Goal: Information Seeking & Learning: Learn about a topic

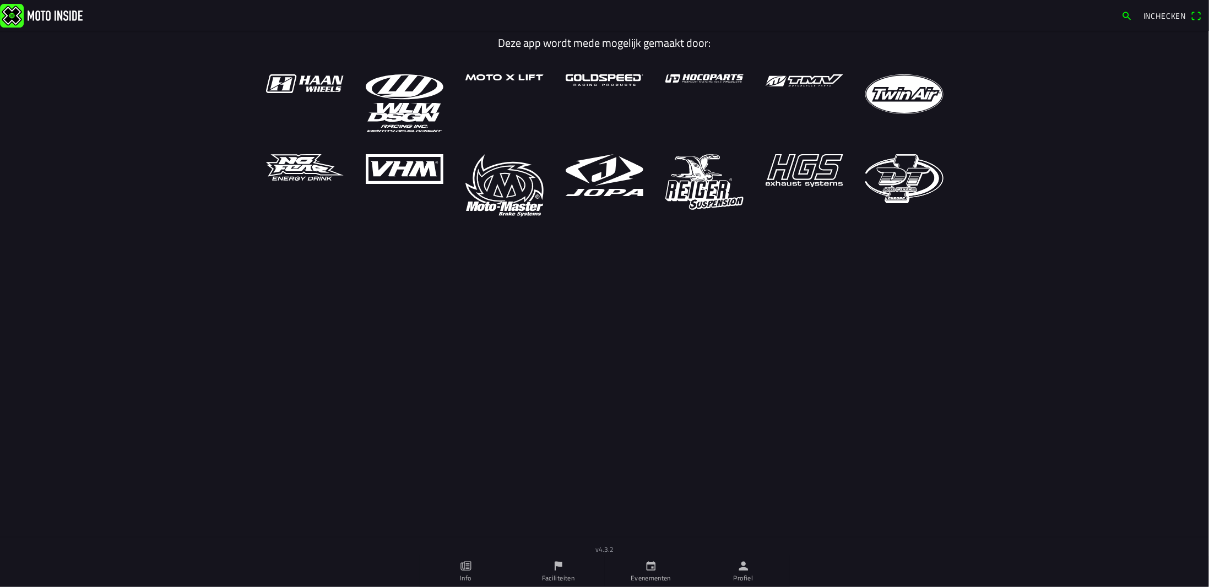
click at [654, 562] on icon "calendar" at bounding box center [651, 566] width 12 height 12
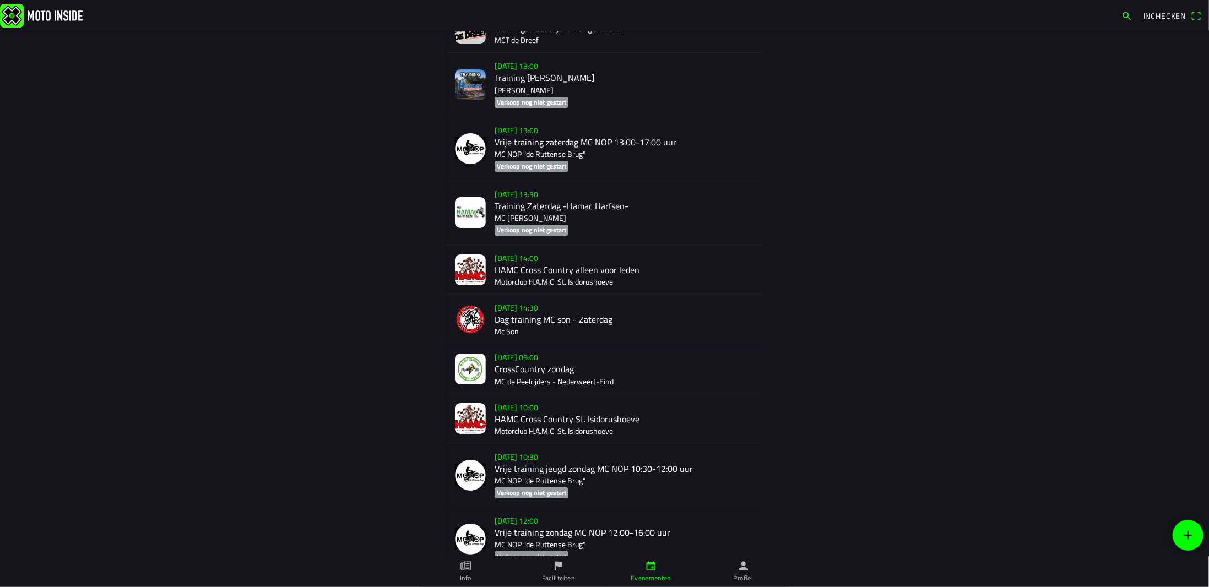
scroll to position [2722, 0]
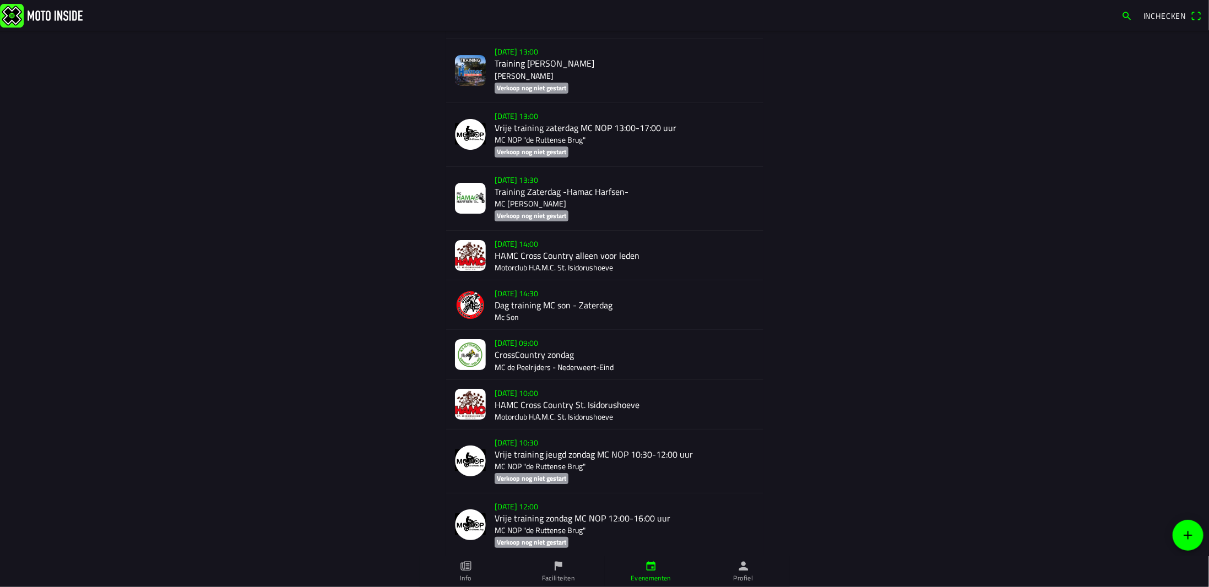
click at [521, 350] on div "[DATE] 09:00 CrossCountry zondag MC de Peelrijders - Nederweert-Eind" at bounding box center [625, 354] width 260 height 49
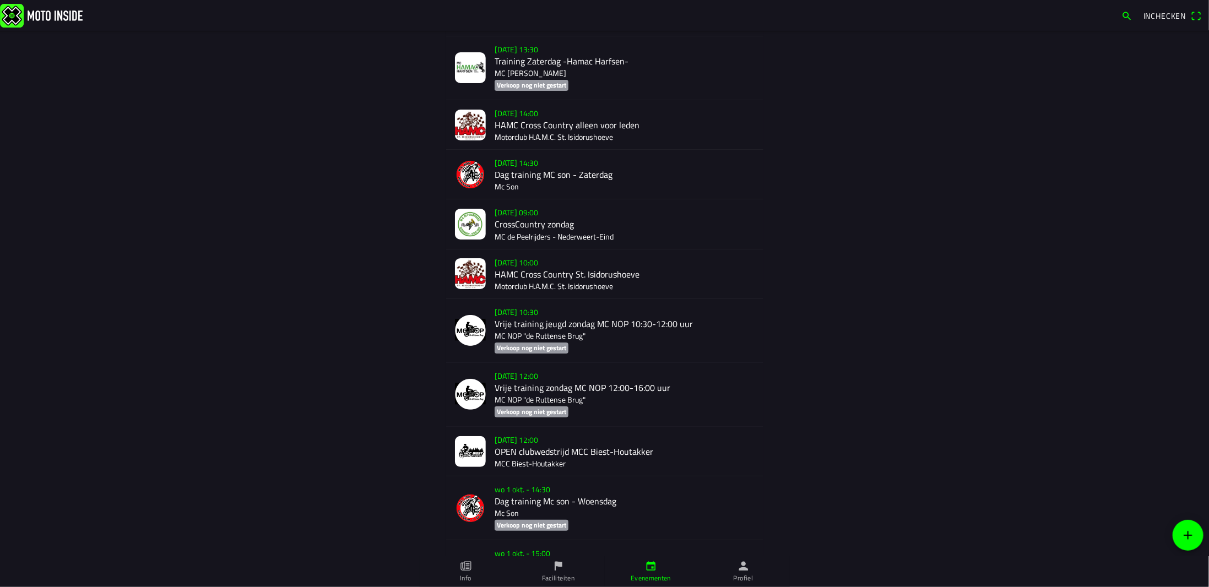
scroll to position [2907, 0]
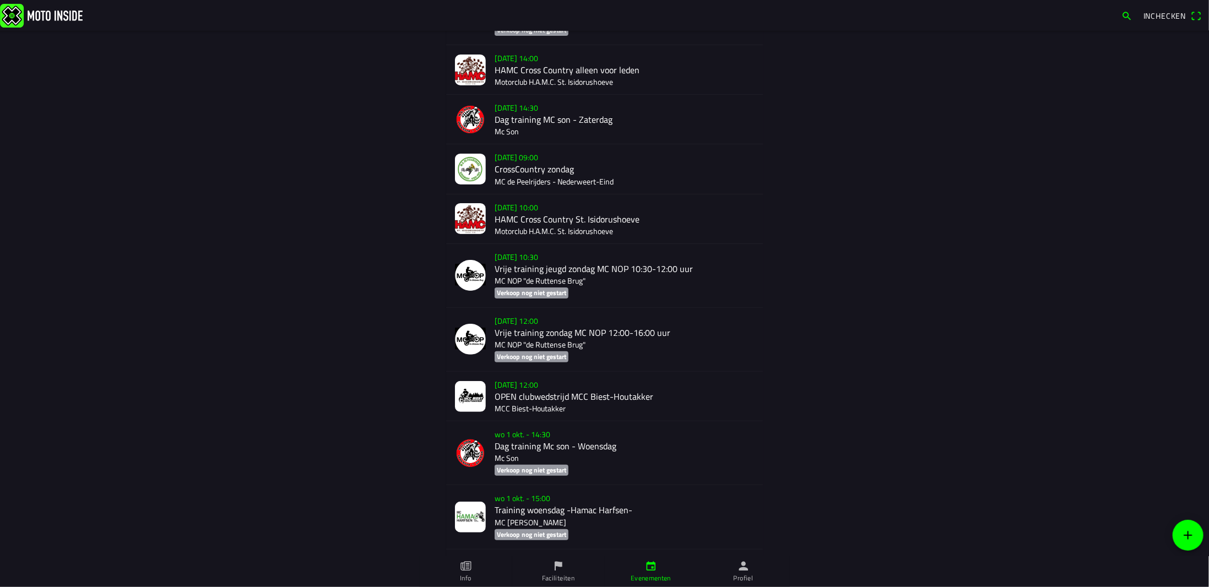
click at [519, 161] on div "[DATE] 09:00 CrossCountry zondag MC de Peelrijders - Nederweert-Eind" at bounding box center [625, 168] width 260 height 49
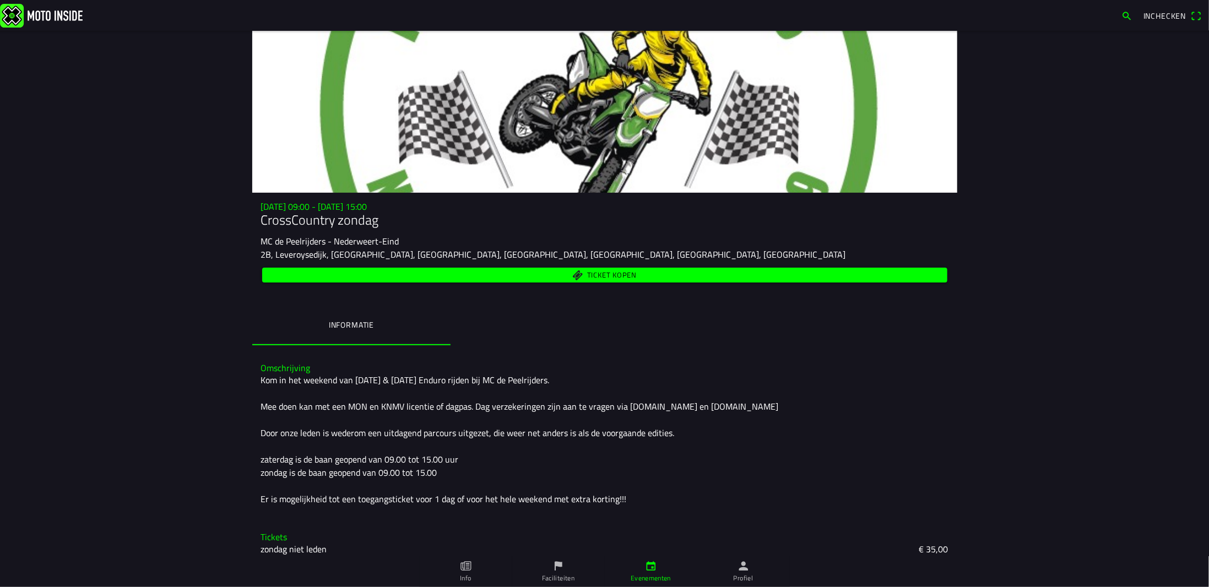
scroll to position [23, 0]
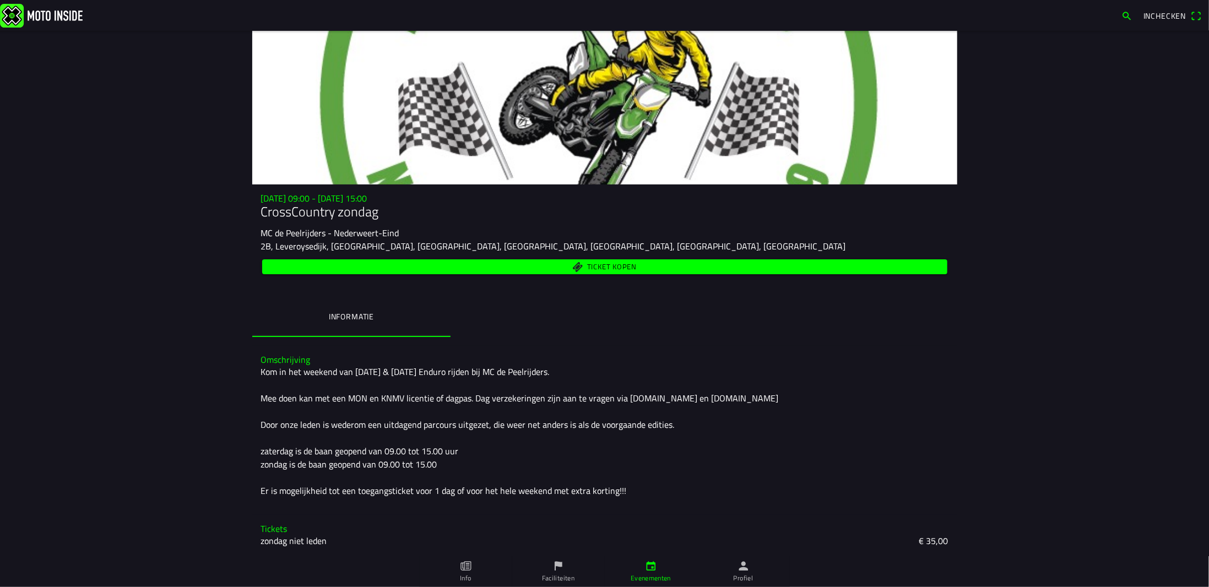
drag, startPoint x: 256, startPoint y: 233, endPoint x: 404, endPoint y: 232, distance: 147.6
click at [404, 232] on div "[DATE] 09:00 - [DATE] 15:00 CrossCountry zondag MC de Peelrijders - [GEOGRAPHIC…" at bounding box center [604, 234] width 705 height 83
click at [394, 233] on div "MC de Peelrijders - Nederweert-Eind" at bounding box center [604, 232] width 687 height 13
click at [436, 372] on div "Kom in het weekend van [DATE] & [DATE] Enduro rijden bij MC de Peelrijders. Mee…" at bounding box center [604, 431] width 687 height 132
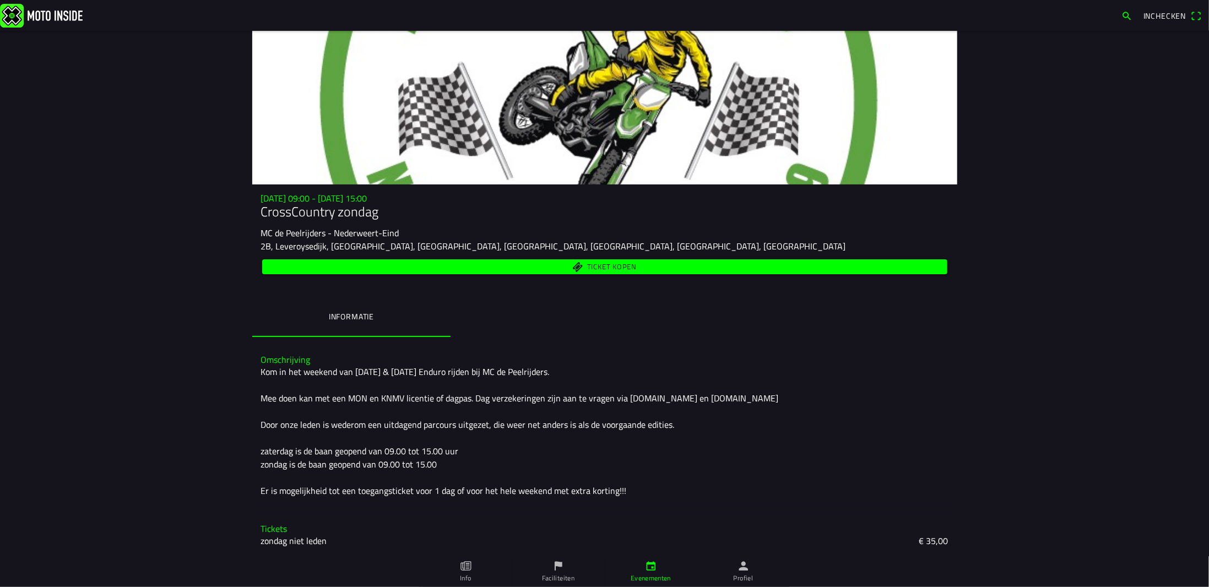
click at [463, 414] on div "Kom in het weekend van [DATE] & [DATE] Enduro rijden bij MC de Peelrijders. Mee…" at bounding box center [604, 431] width 687 height 132
